Goal: Task Accomplishment & Management: Complete application form

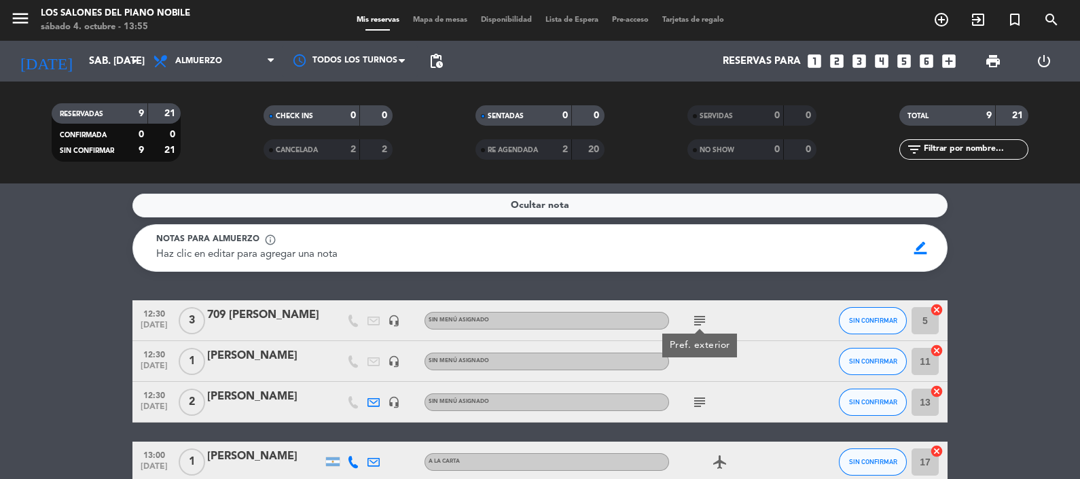
scroll to position [336, 0]
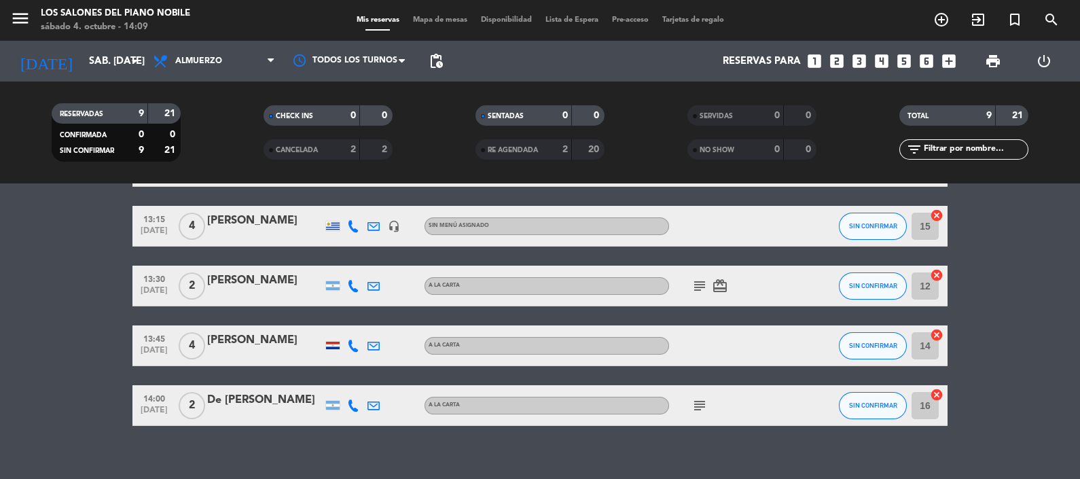
click at [26, 203] on bookings-row "12:30 [DATE] 3 709 [PERSON_NAME] headset_mic Sin menú asignado subject Pref. ex…" at bounding box center [540, 195] width 1080 height 462
click at [857, 406] on span "SIN CONFIRMAR" at bounding box center [873, 405] width 48 height 7
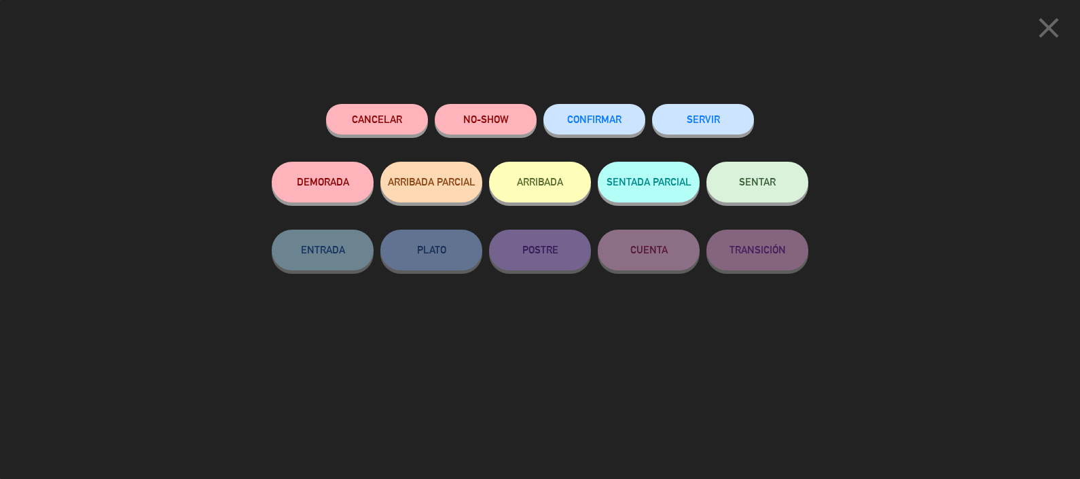
scroll to position [282, 0]
click at [707, 118] on button "SERVIR" at bounding box center [703, 119] width 102 height 31
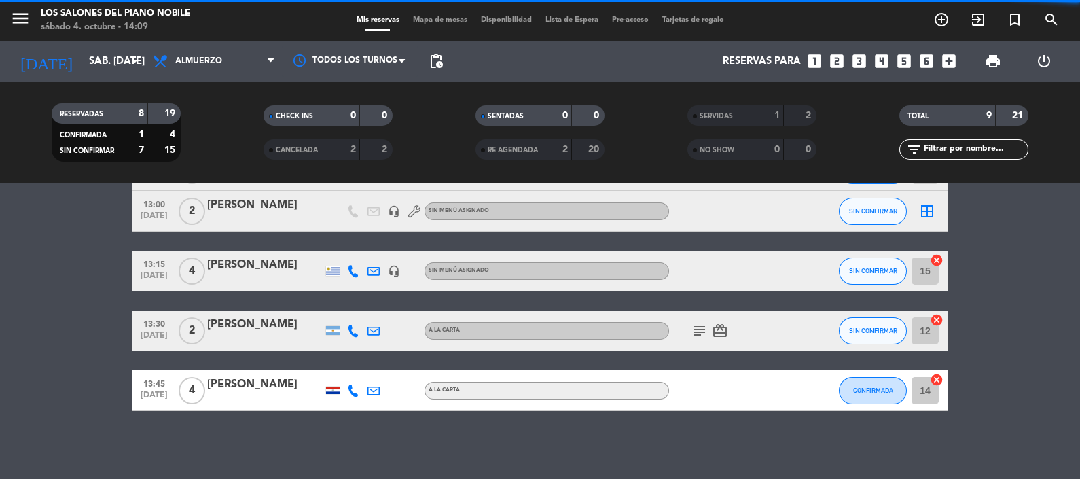
scroll to position [237, 0]
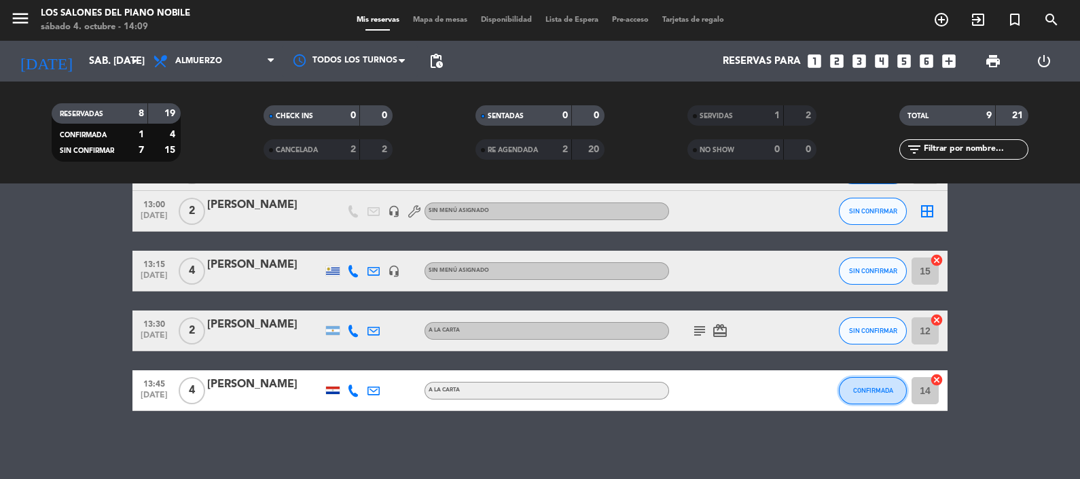
click at [863, 389] on span "CONFIRMADA" at bounding box center [873, 390] width 40 height 7
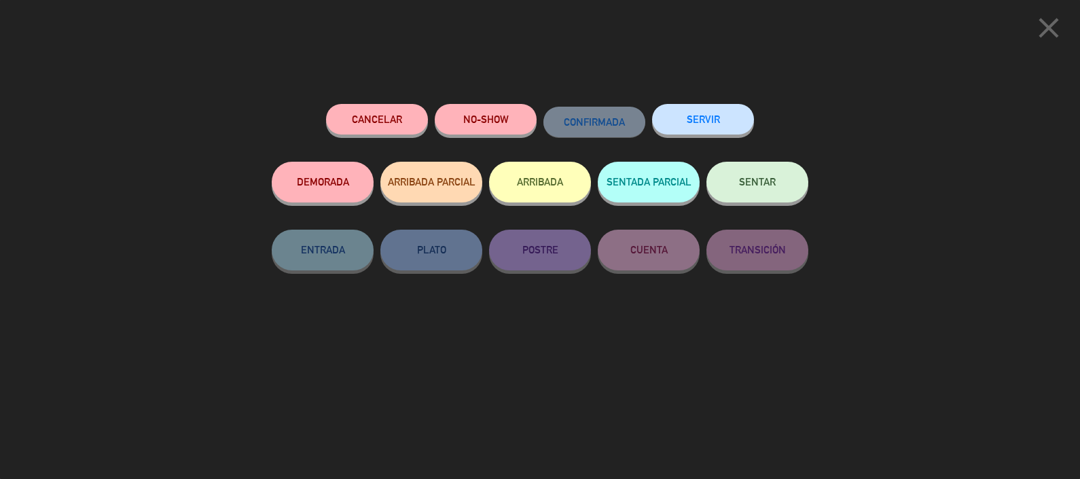
click at [702, 116] on button "SERVIR" at bounding box center [703, 119] width 102 height 31
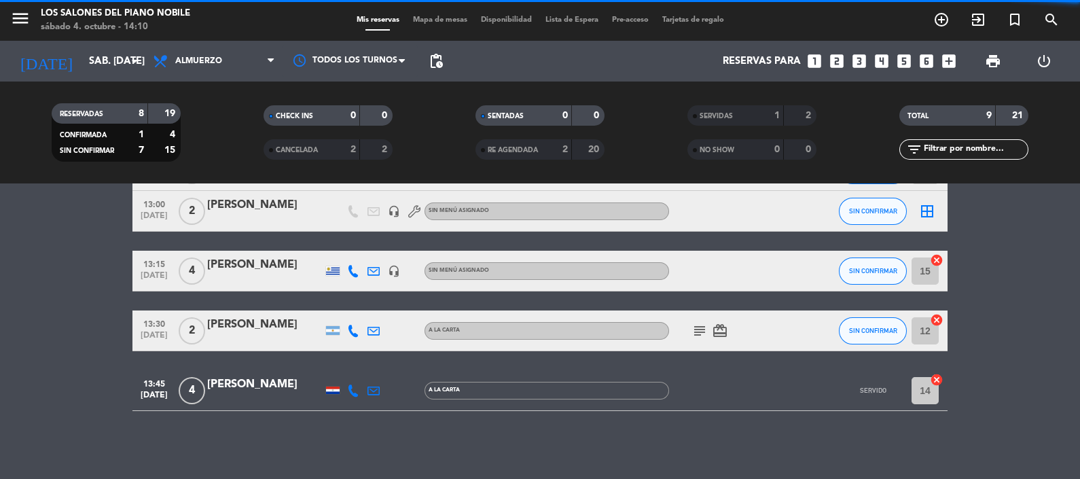
scroll to position [177, 0]
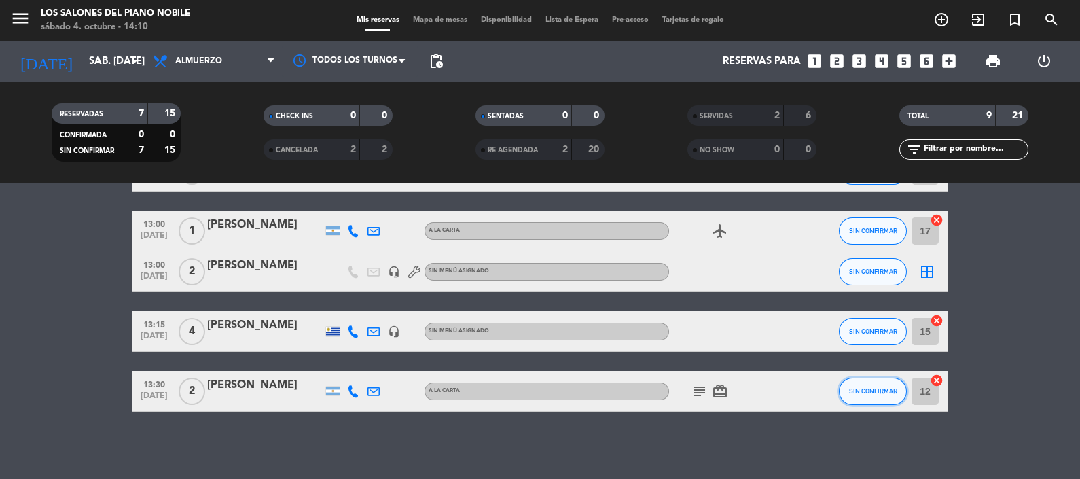
click at [859, 383] on button "SIN CONFIRMAR" at bounding box center [873, 391] width 68 height 27
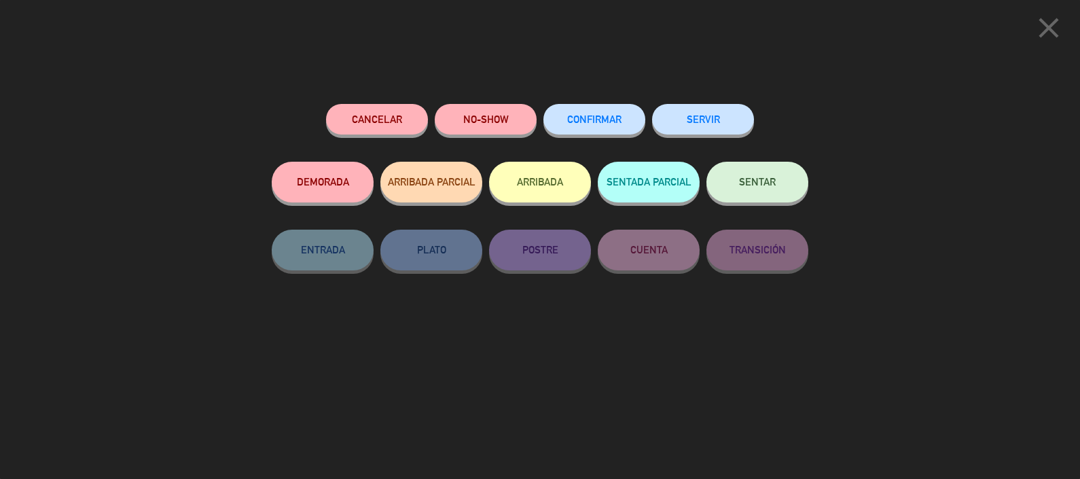
click at [495, 118] on button "NO-SHOW" at bounding box center [486, 119] width 102 height 31
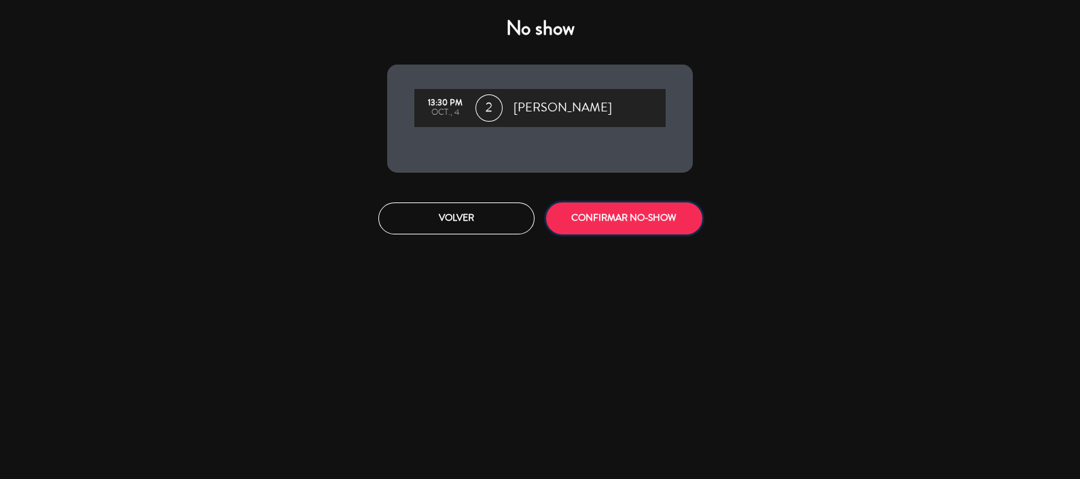
click at [631, 212] on button "CONFIRMAR NO-SHOW" at bounding box center [624, 218] width 156 height 32
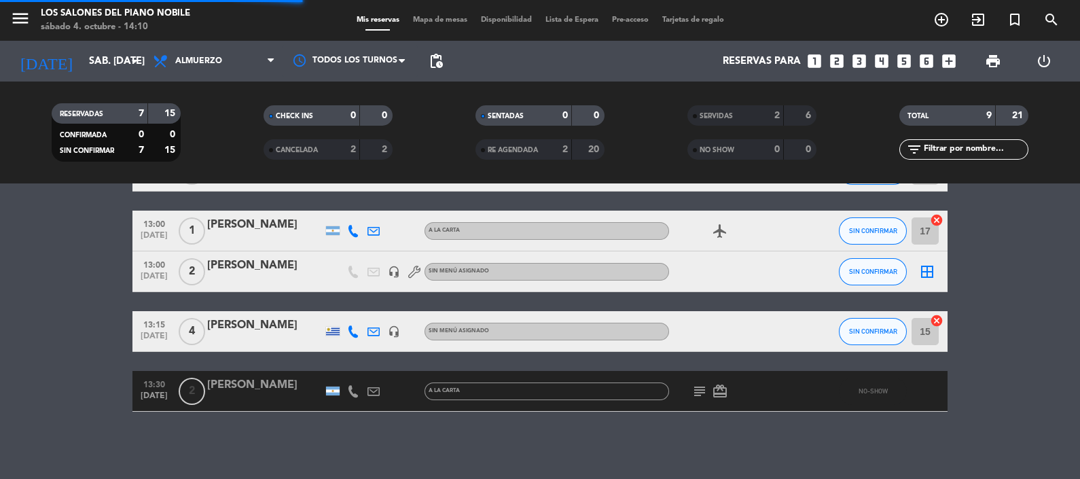
scroll to position [118, 0]
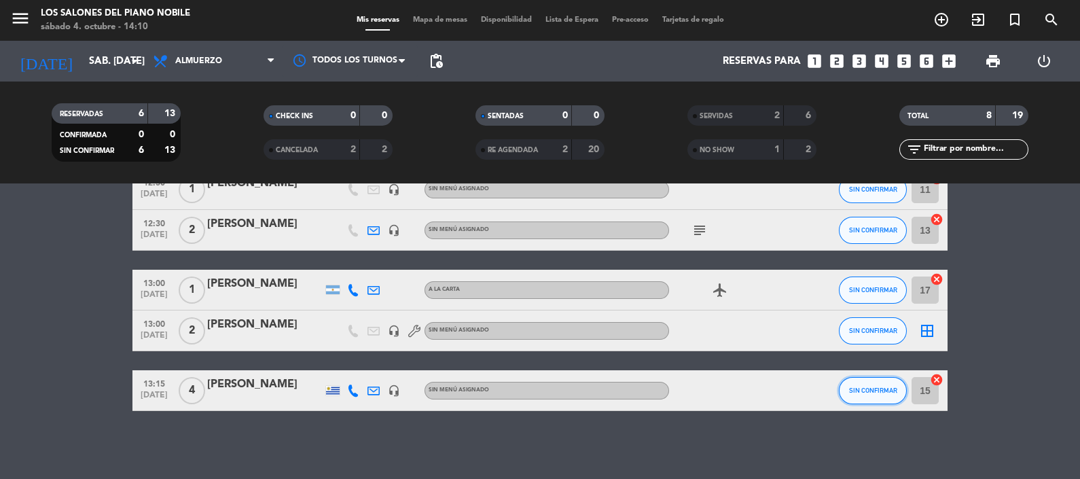
click at [868, 392] on span "SIN CONFIRMAR" at bounding box center [873, 390] width 48 height 7
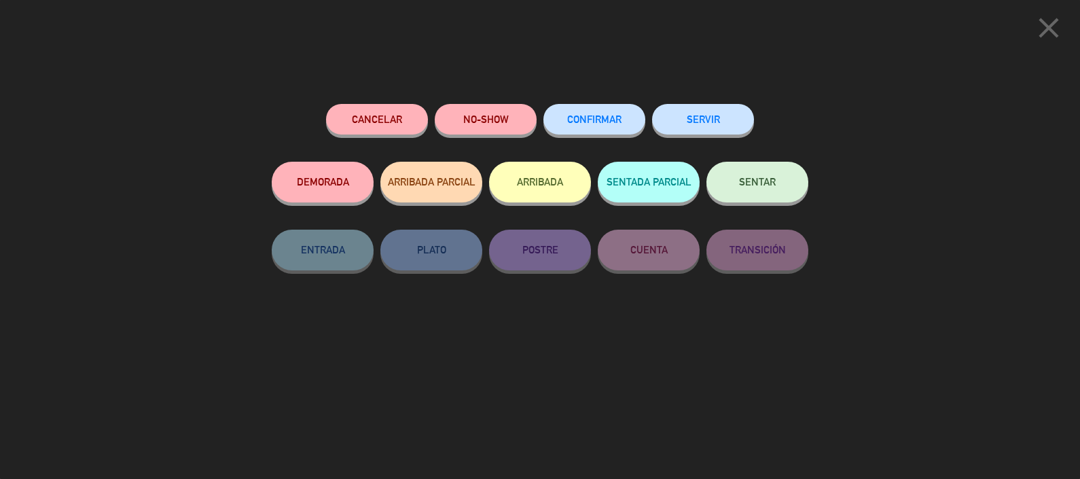
click at [868, 392] on div "close Cancelar NO-SHOW CONFIRMAR SERVIR DEMORADA ARRIBADA PARCIAL ARRIBADA SENT…" at bounding box center [540, 239] width 1080 height 479
click at [701, 122] on button "SERVIR" at bounding box center [703, 119] width 102 height 31
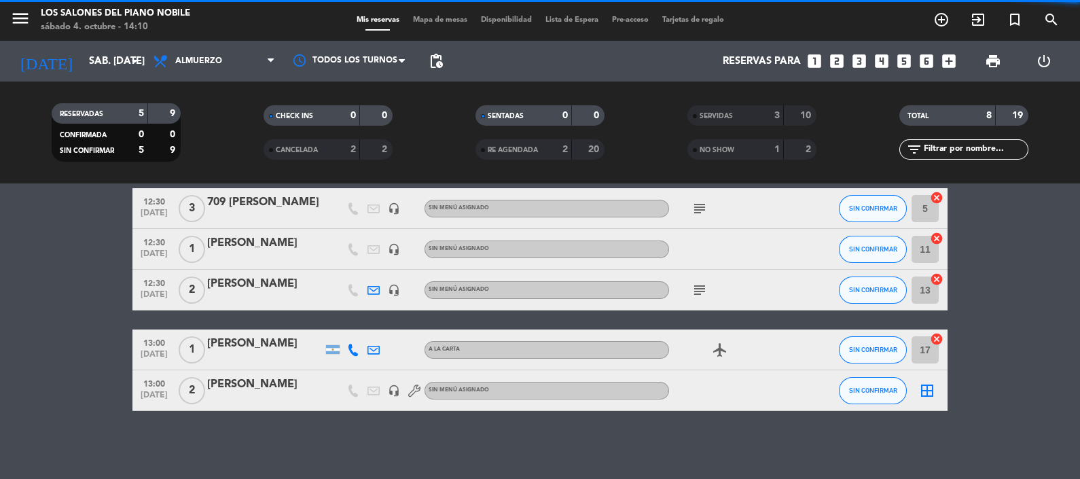
scroll to position [58, 0]
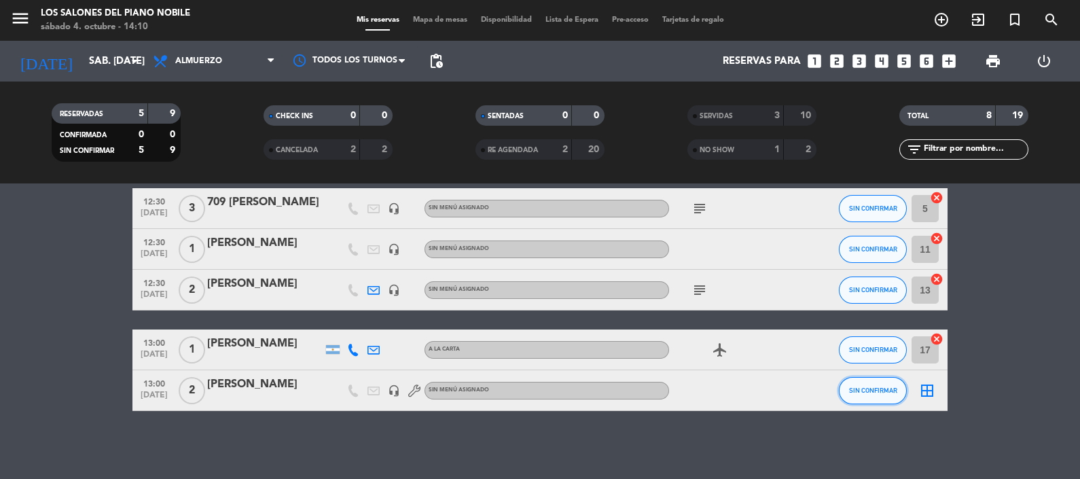
click at [856, 388] on span "SIN CONFIRMAR" at bounding box center [873, 390] width 48 height 7
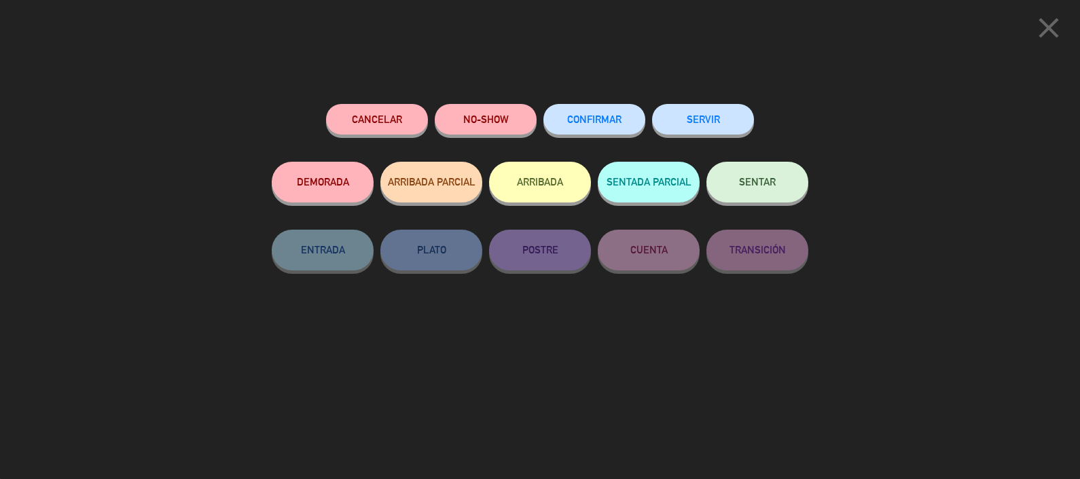
click at [696, 122] on button "SERVIR" at bounding box center [703, 119] width 102 height 31
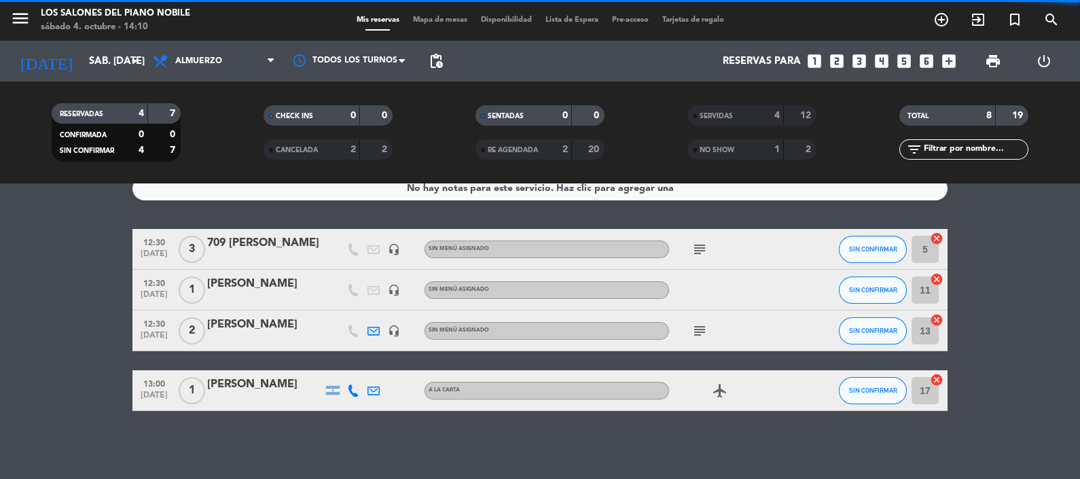
scroll to position [16, 0]
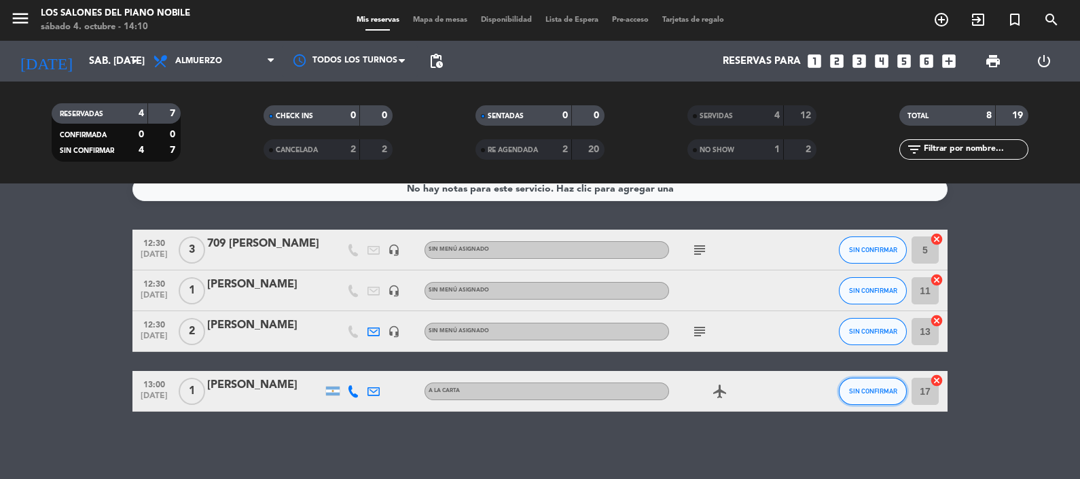
click at [866, 393] on span "SIN CONFIRMAR" at bounding box center [873, 390] width 48 height 7
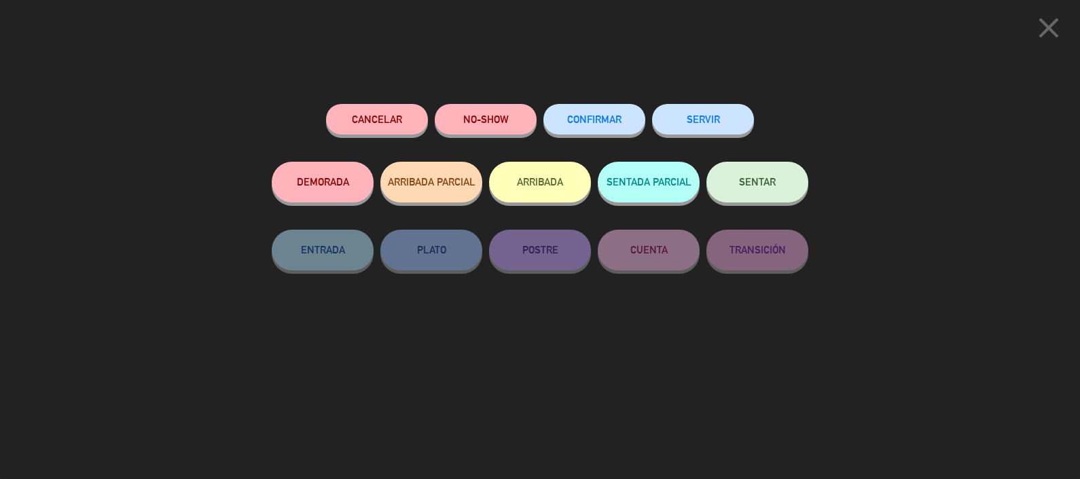
click at [479, 123] on button "NO-SHOW" at bounding box center [486, 119] width 102 height 31
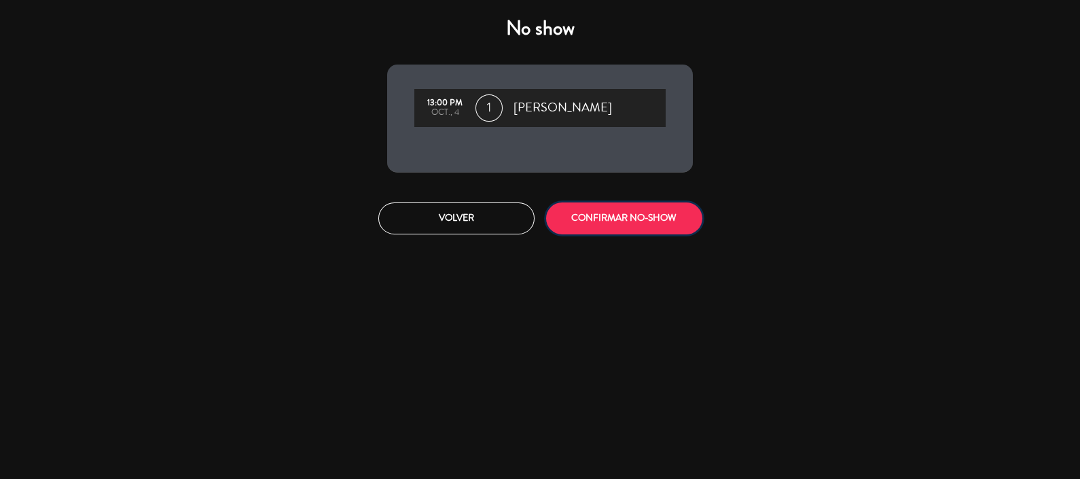
click at [579, 214] on button "CONFIRMAR NO-SHOW" at bounding box center [624, 218] width 156 height 32
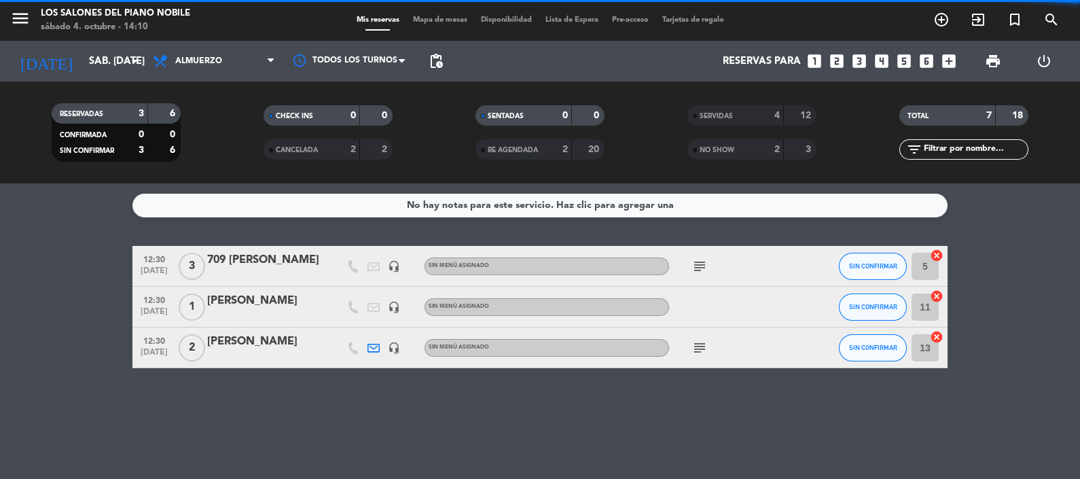
scroll to position [0, 0]
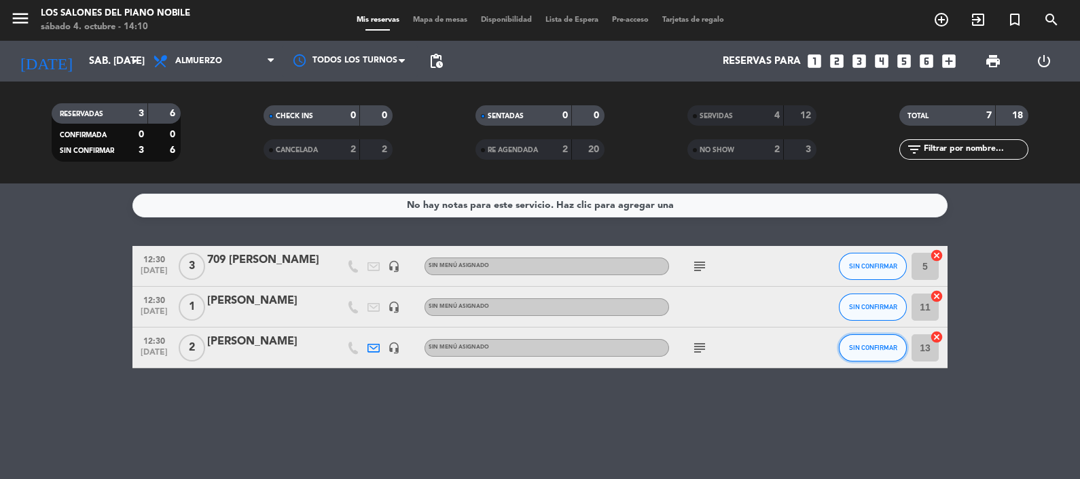
click at [872, 350] on span "SIN CONFIRMAR" at bounding box center [873, 347] width 48 height 7
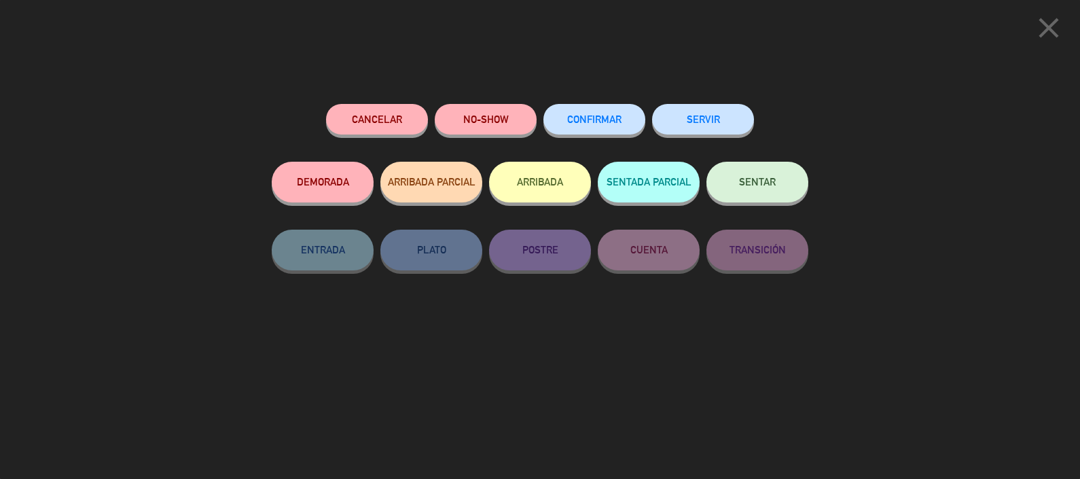
click at [693, 124] on button "SERVIR" at bounding box center [703, 119] width 102 height 31
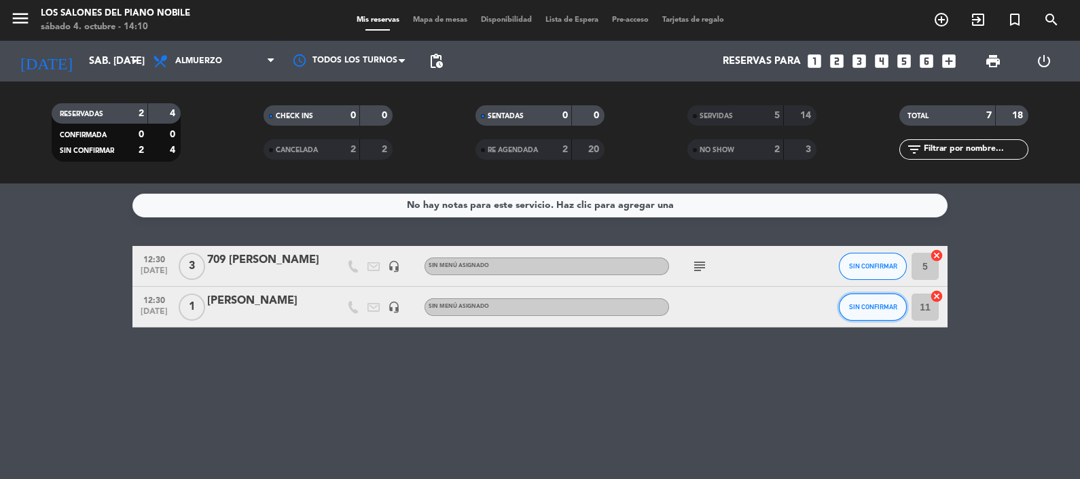
click at [861, 303] on span "SIN CONFIRMAR" at bounding box center [873, 306] width 48 height 7
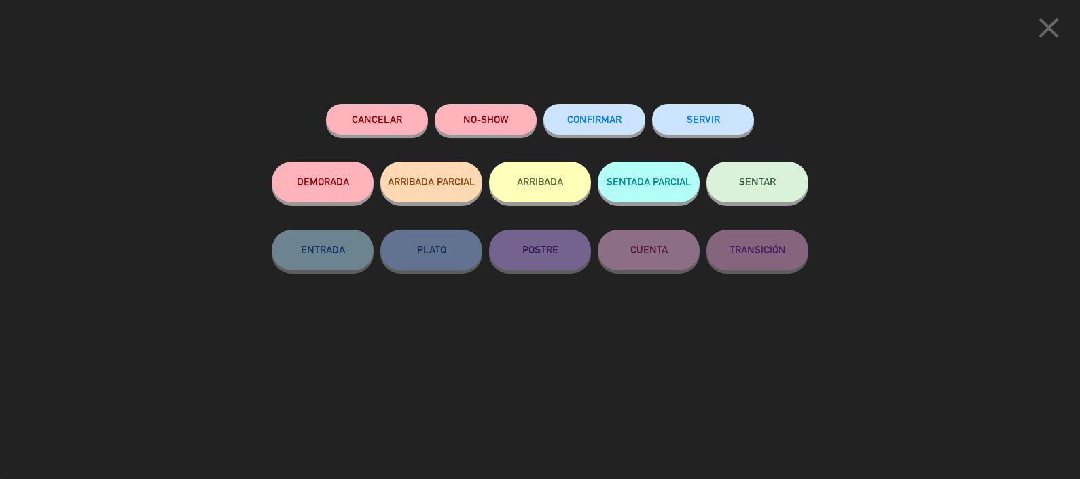
click at [695, 120] on button "SERVIR" at bounding box center [703, 119] width 102 height 31
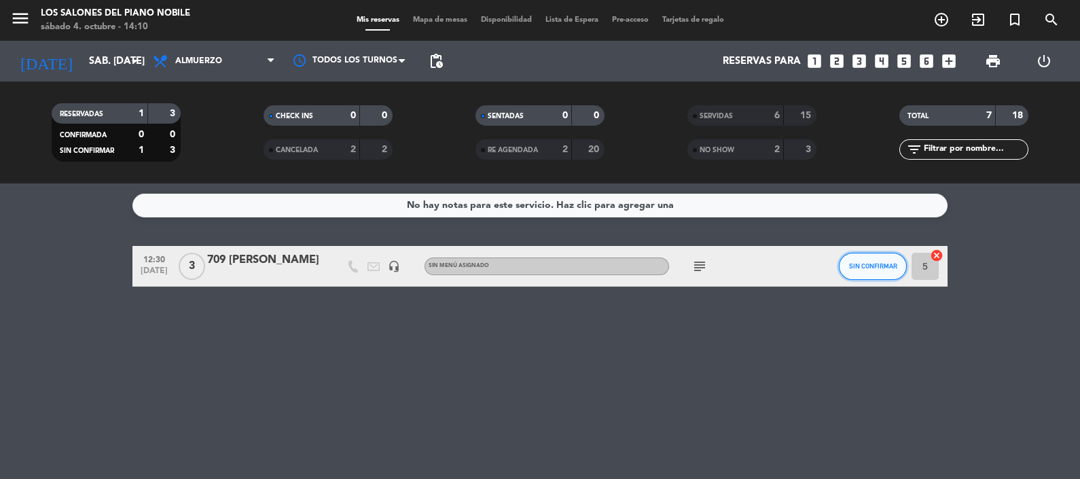
click at [856, 265] on span "SIN CONFIRMAR" at bounding box center [873, 265] width 48 height 7
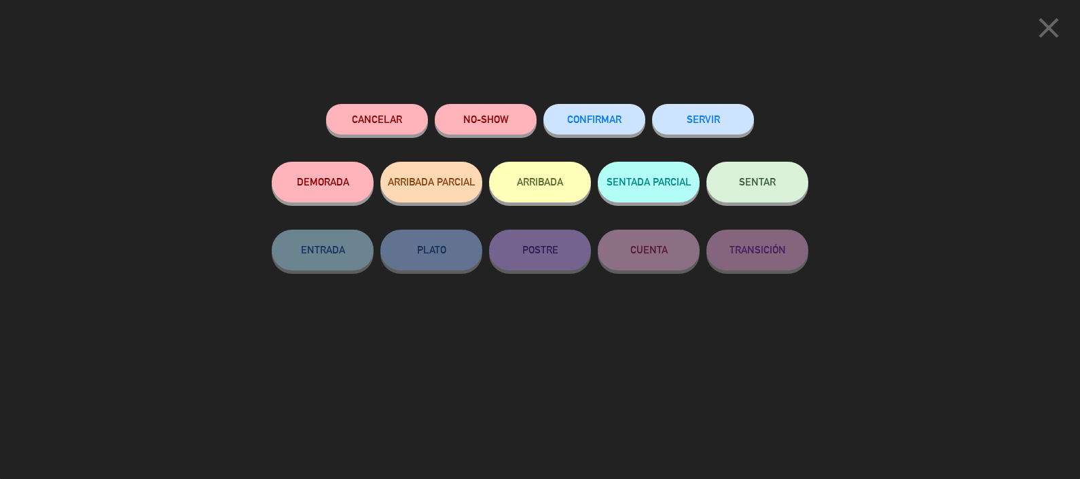
click at [676, 122] on button "SERVIR" at bounding box center [703, 119] width 102 height 31
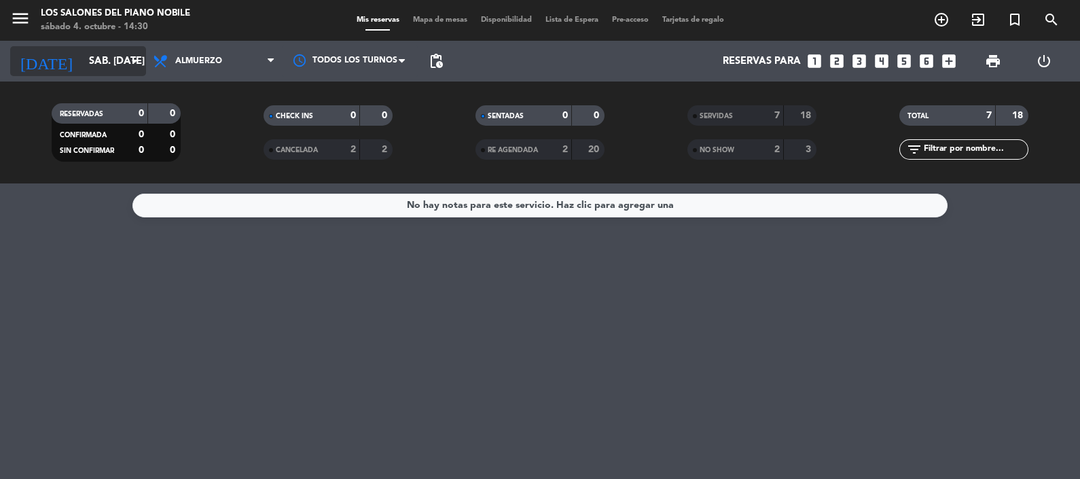
click at [84, 58] on input "sáb. [DATE]" at bounding box center [147, 61] width 130 height 25
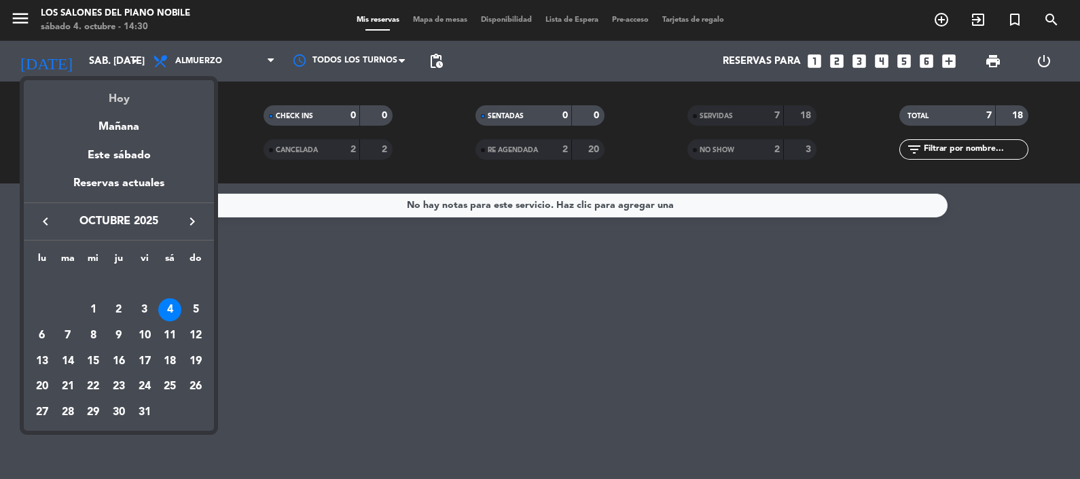
click at [113, 89] on div "Hoy" at bounding box center [119, 94] width 190 height 28
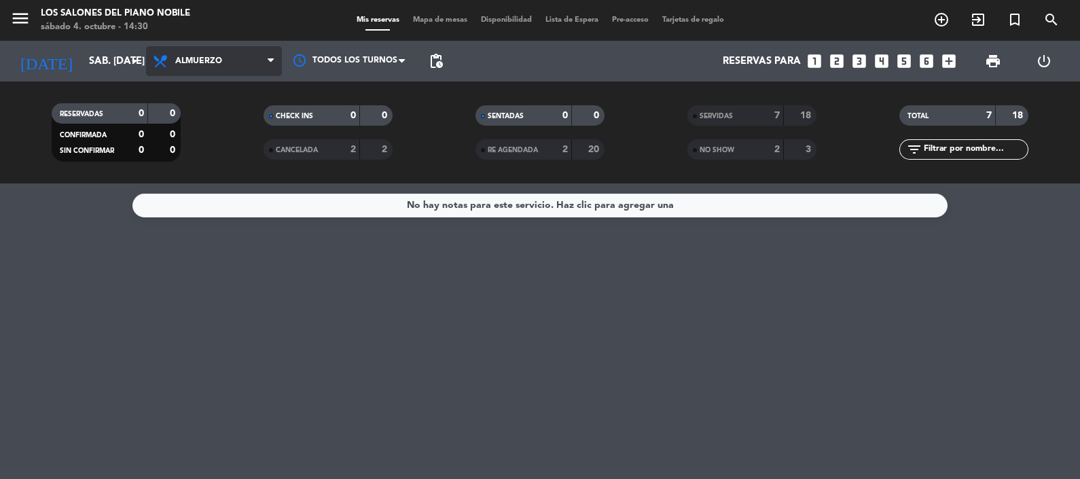
click at [207, 59] on span "Almuerzo" at bounding box center [198, 61] width 47 height 10
click at [210, 149] on div "menu Los Salones del Piano [PERSON_NAME] sábado 4. octubre - 14:30 Mis reservas…" at bounding box center [540, 91] width 1080 height 183
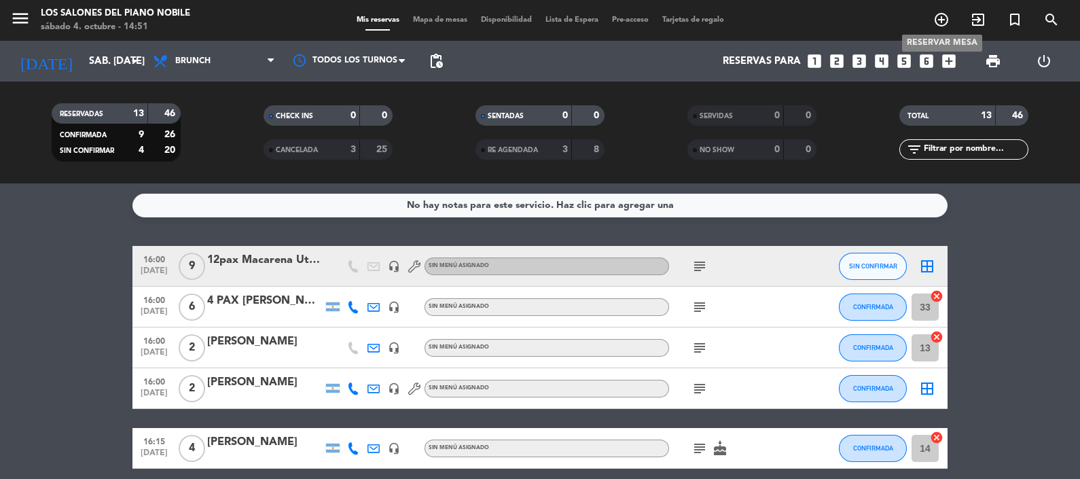
click at [938, 19] on icon "add_circle_outline" at bounding box center [941, 20] width 16 height 16
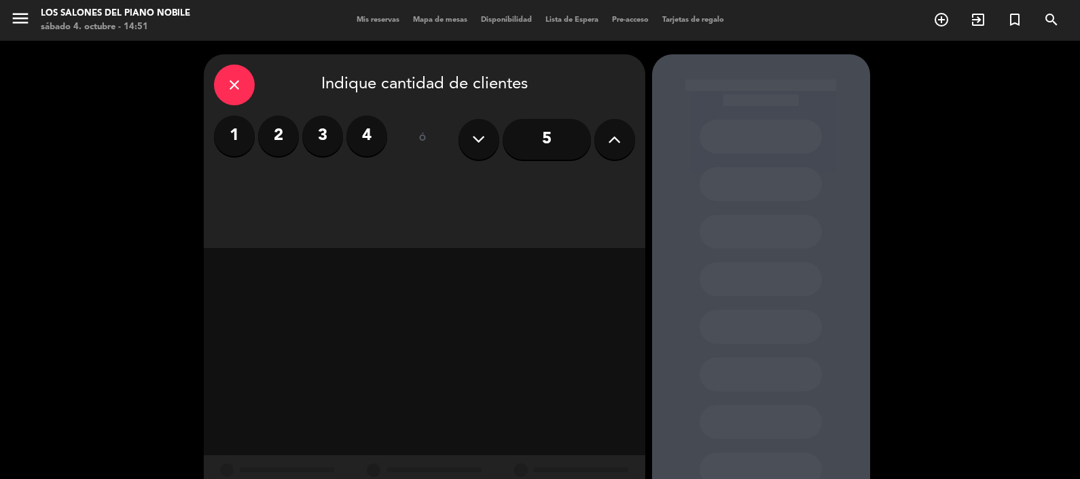
click at [368, 136] on label "4" at bounding box center [366, 135] width 41 height 41
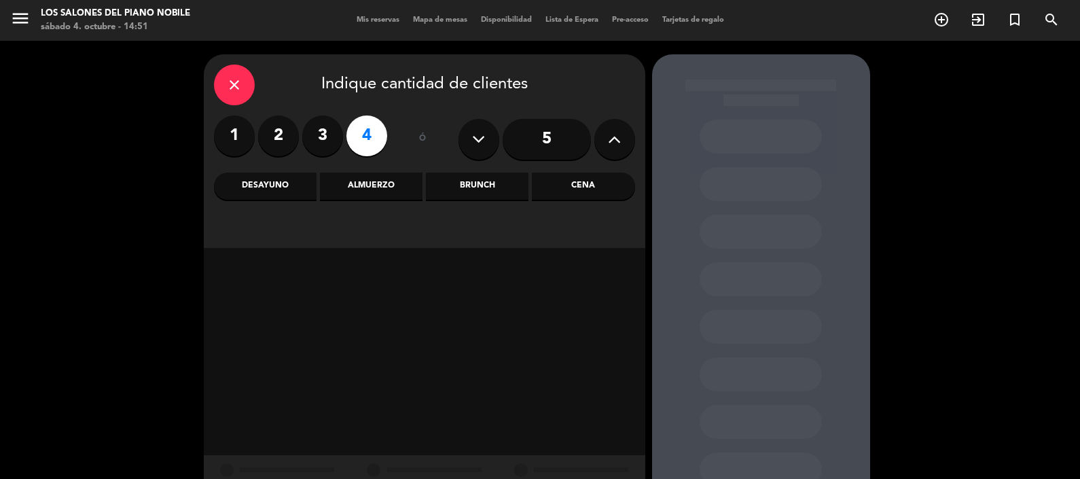
click at [366, 184] on div "Almuerzo" at bounding box center [371, 186] width 103 height 27
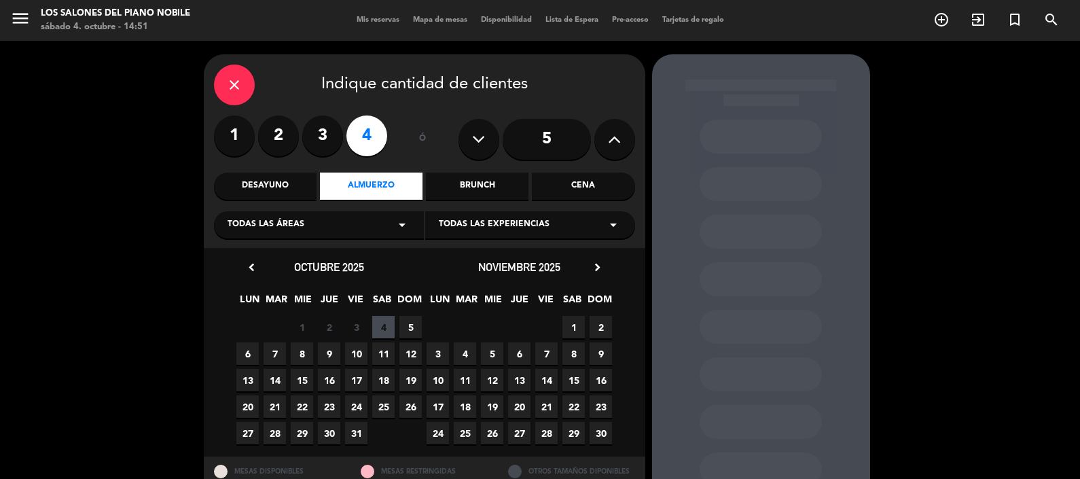
click at [408, 327] on span "5" at bounding box center [410, 327] width 22 height 22
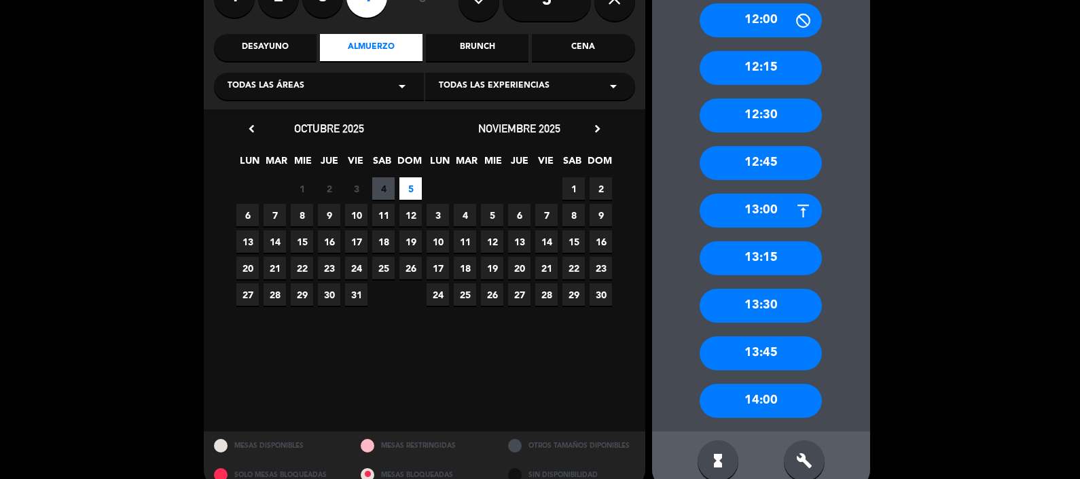
scroll to position [162, 0]
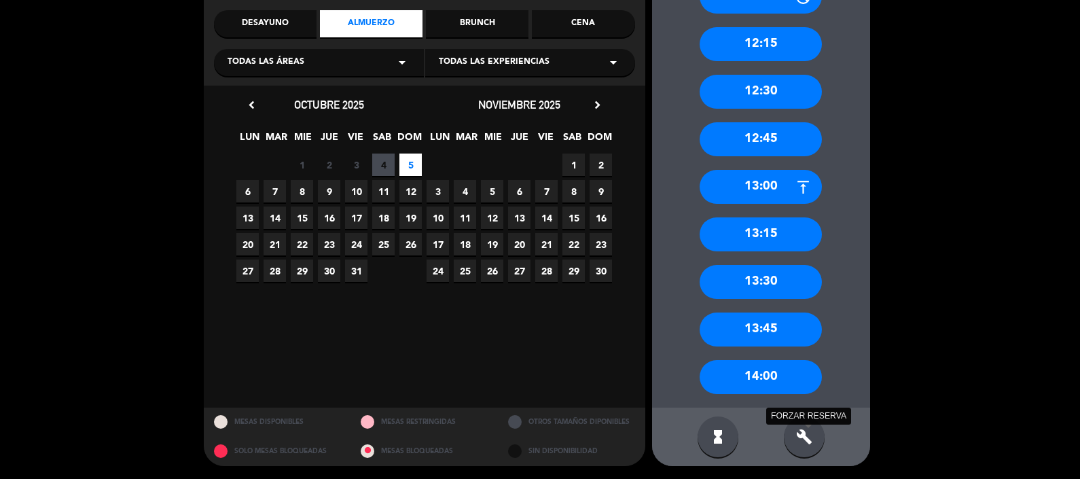
click at [808, 435] on icon "build" at bounding box center [804, 437] width 16 height 16
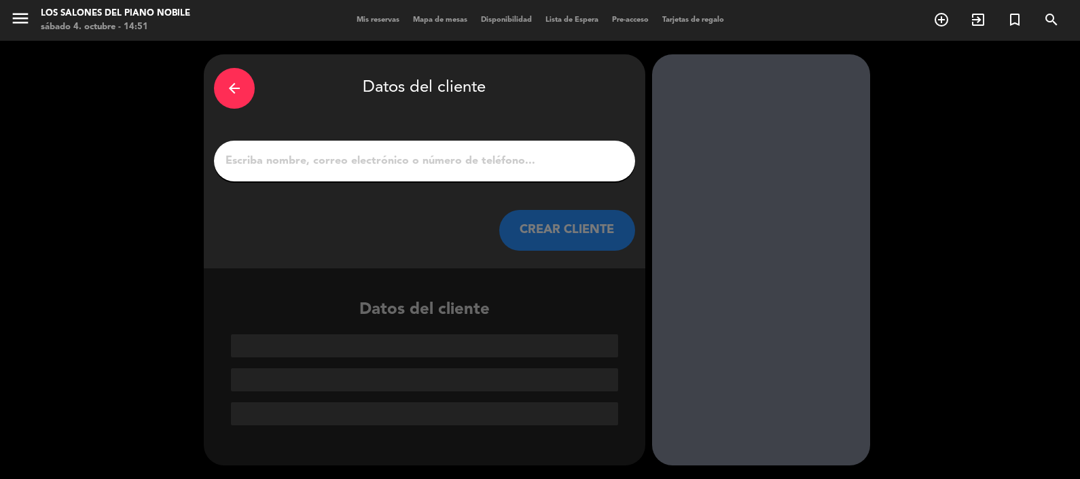
click at [306, 168] on input "1" at bounding box center [424, 160] width 401 height 19
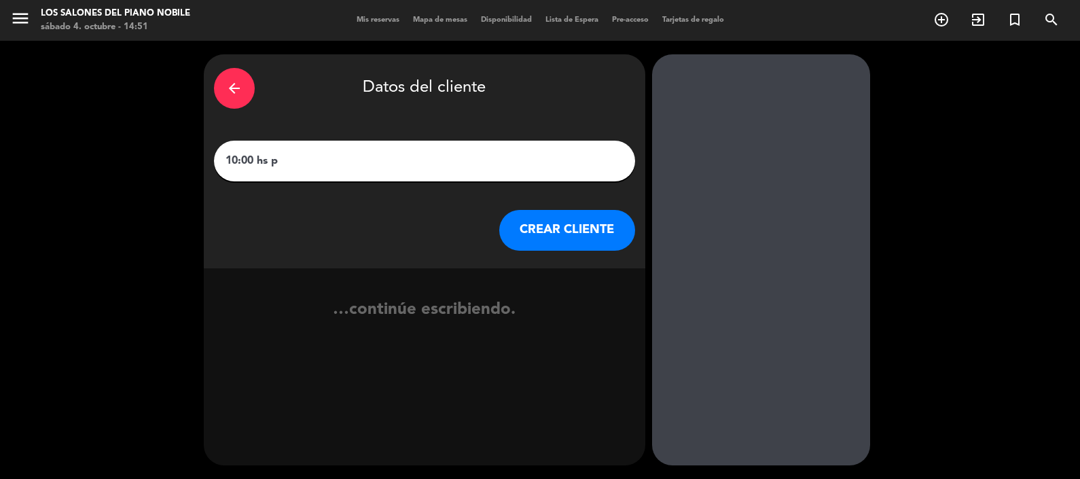
type input "10:00 hs pi"
